Goal: Task Accomplishment & Management: Use online tool/utility

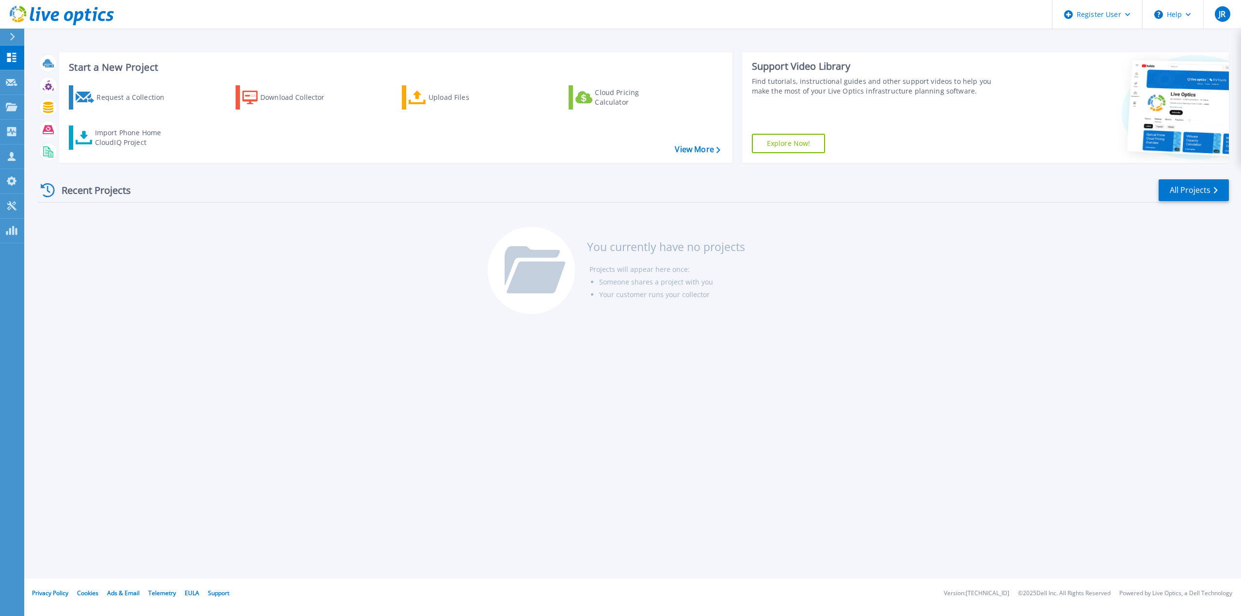
click at [10, 33] on icon at bounding box center [12, 37] width 5 height 8
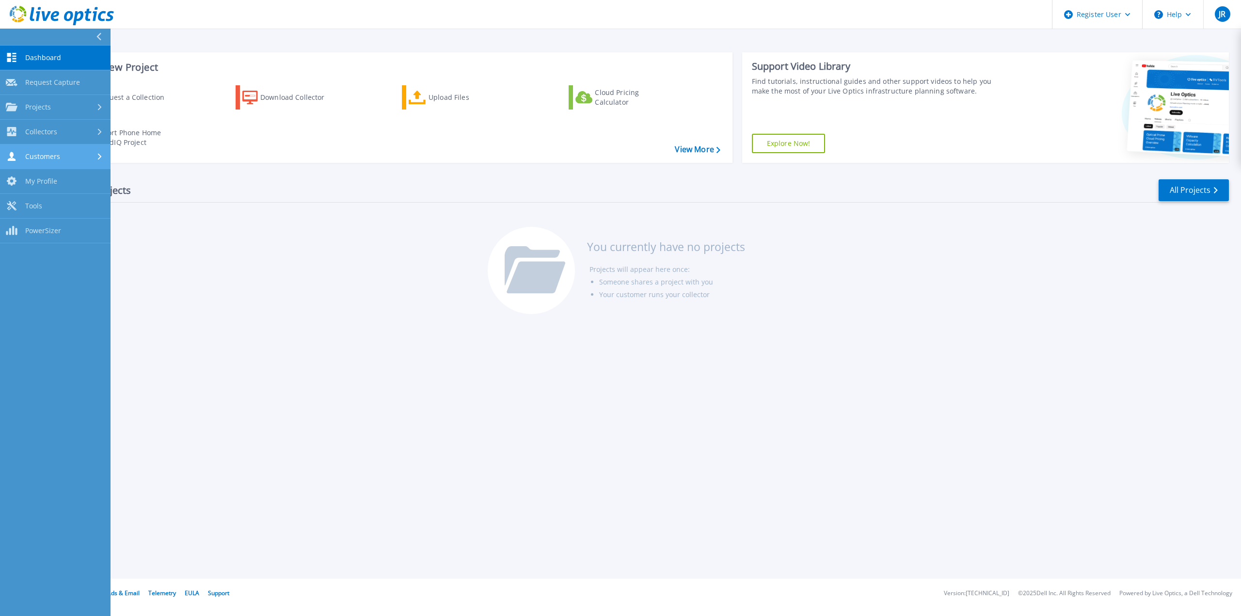
click at [56, 161] on div "Customers" at bounding box center [33, 156] width 54 height 9
click at [90, 263] on link "Search & Manage Users" at bounding box center [55, 265] width 111 height 31
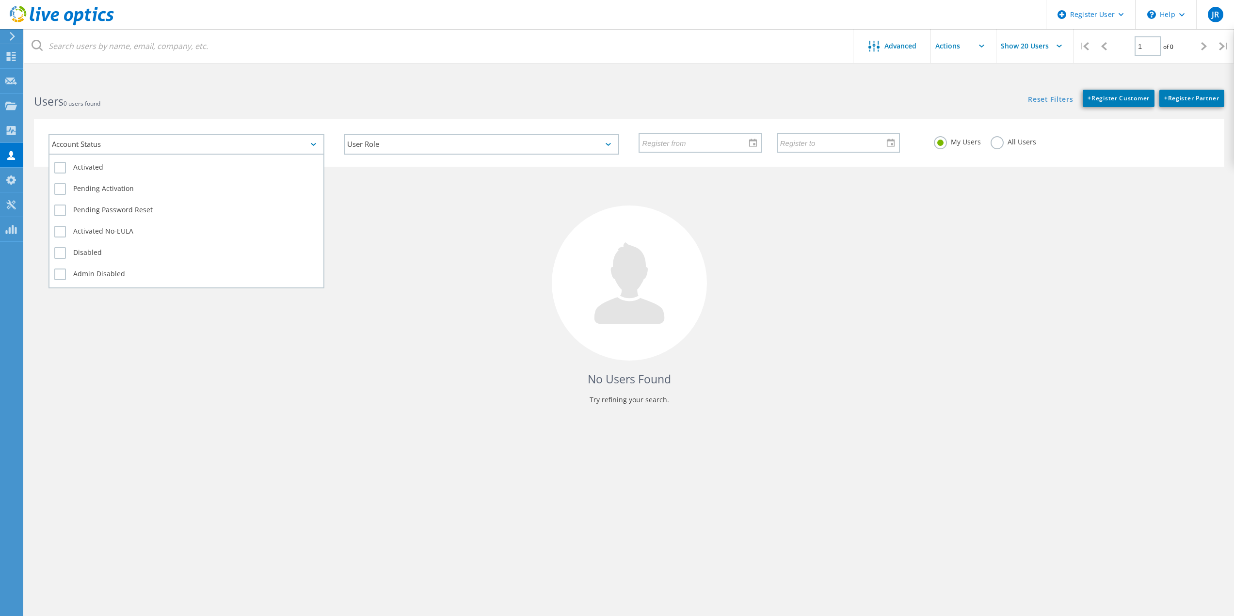
click at [218, 137] on div "Account Status" at bounding box center [186, 144] width 276 height 21
click at [105, 172] on label "Activated" at bounding box center [186, 168] width 264 height 12
click at [0, 0] on input "Activated" at bounding box center [0, 0] width 0 height 0
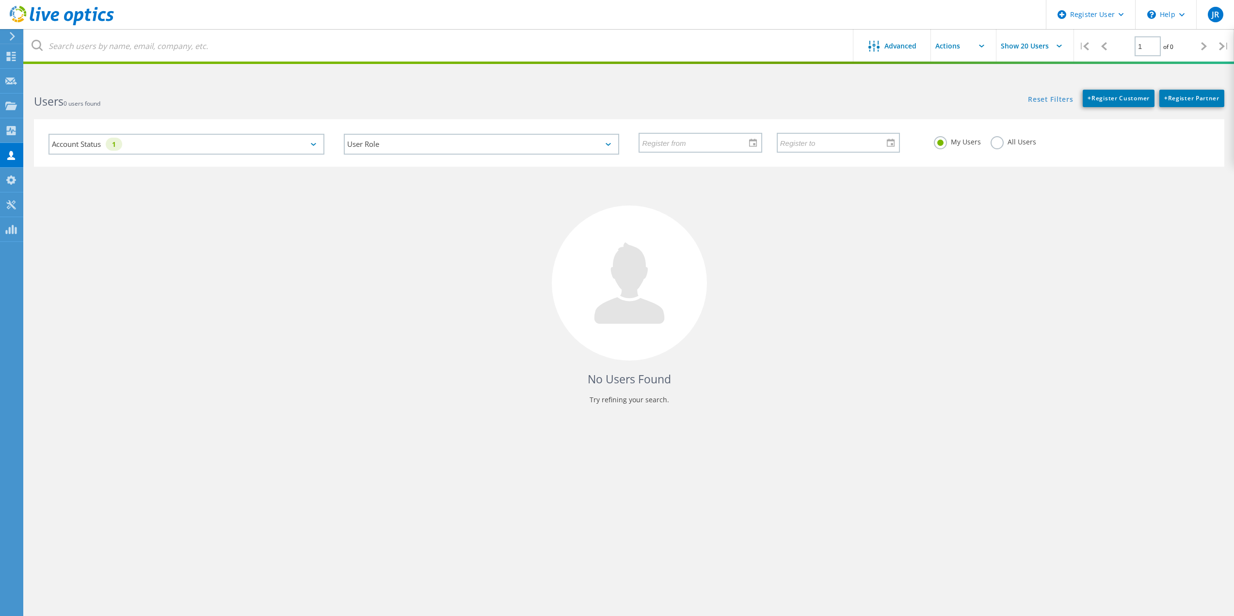
click at [289, 381] on h4 "No Users Found" at bounding box center [629, 379] width 1171 height 16
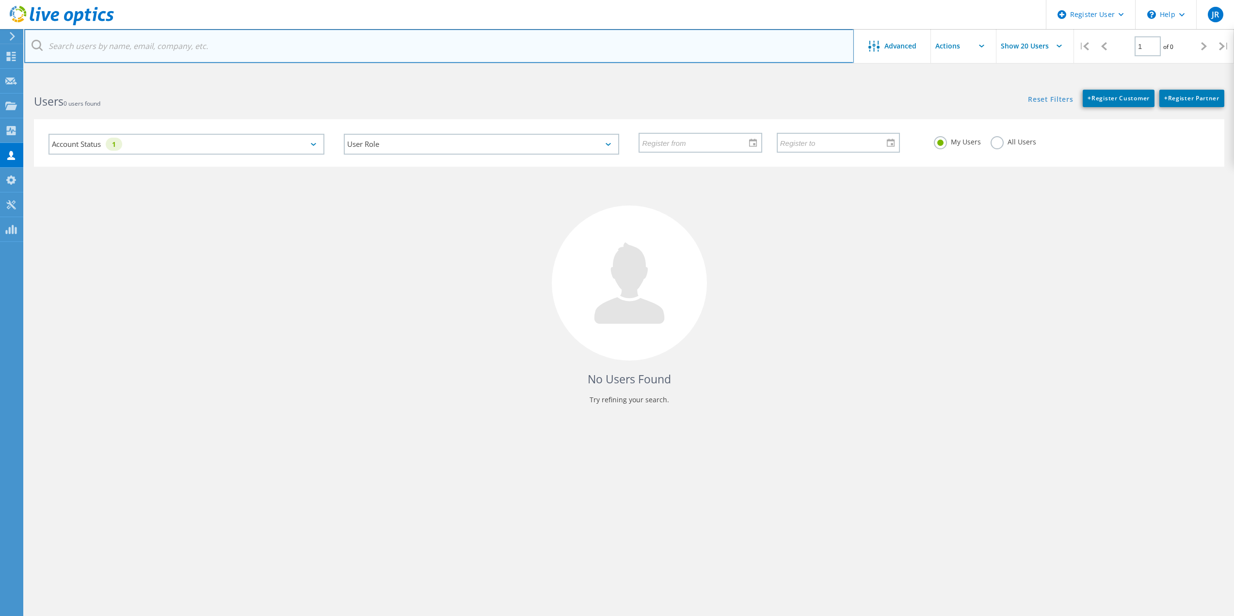
click at [141, 51] on input "text" at bounding box center [438, 46] width 829 height 34
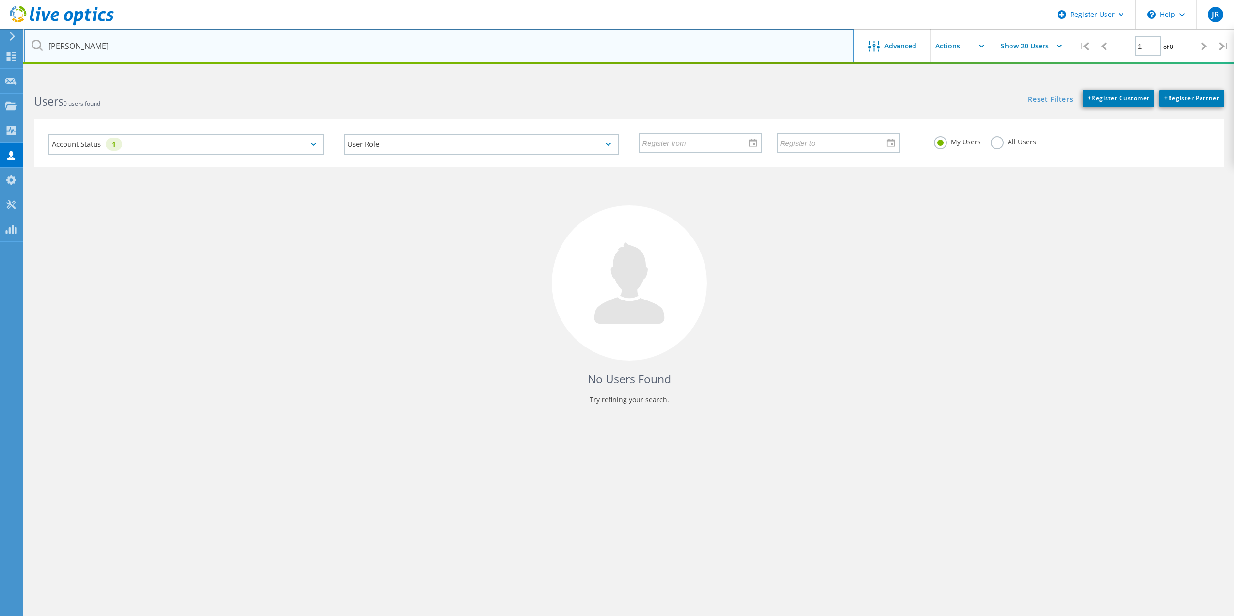
type input "[PERSON_NAME]"
